Goal: Check status: Check status

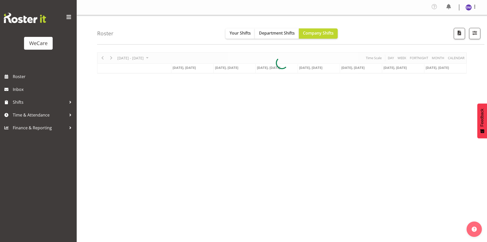
click at [163, 58] on div at bounding box center [281, 62] width 369 height 21
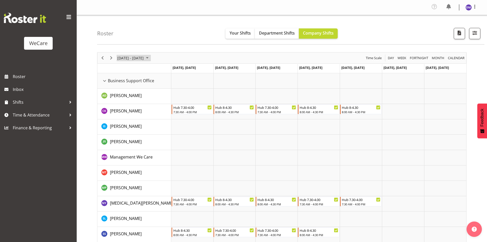
click at [144, 61] on span "[DATE] - [DATE]" at bounding box center [130, 58] width 27 height 6
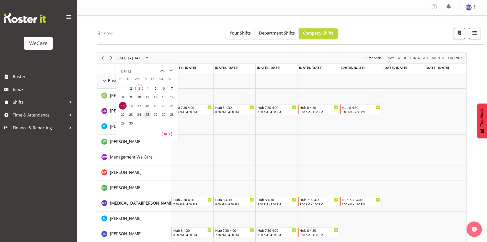
click at [148, 116] on span "25" at bounding box center [147, 114] width 8 height 8
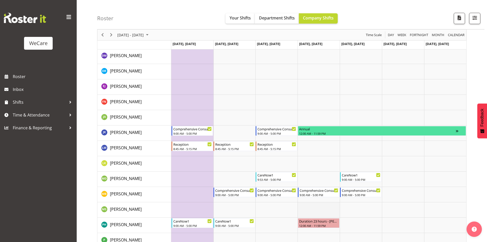
scroll to position [530, 0]
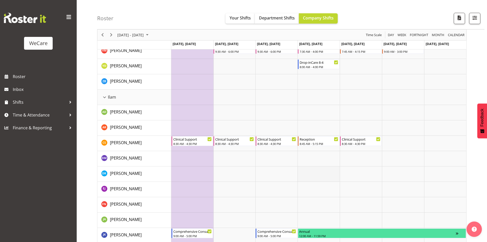
click at [311, 171] on td "Timeline Week of September 25, 2025" at bounding box center [319, 173] width 42 height 15
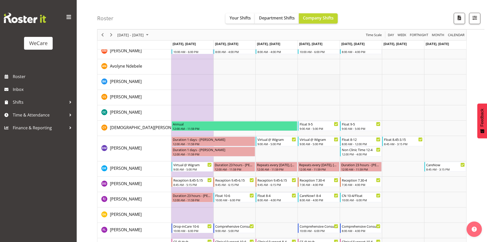
scroll to position [1528, 0]
click at [264, 220] on td "Timeline Week of September 25, 2025" at bounding box center [276, 214] width 42 height 15
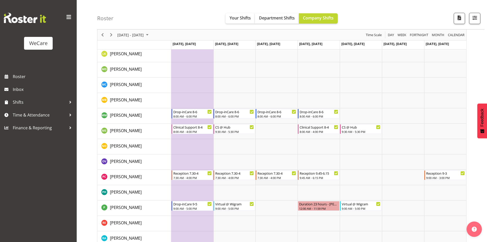
scroll to position [1860, 0]
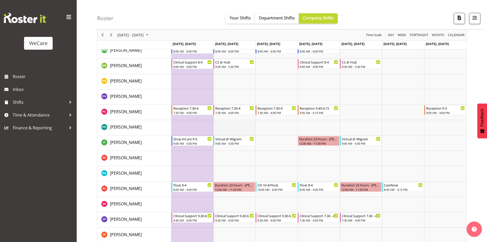
click at [240, 124] on td "Timeline Week of September 25, 2025" at bounding box center [234, 127] width 42 height 15
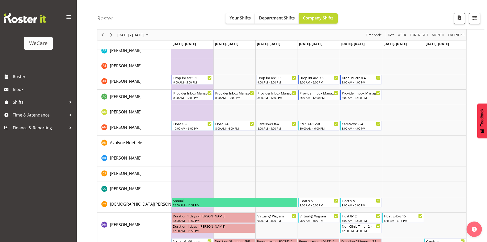
scroll to position [1400, 0]
